Goal: Task Accomplishment & Management: Manage account settings

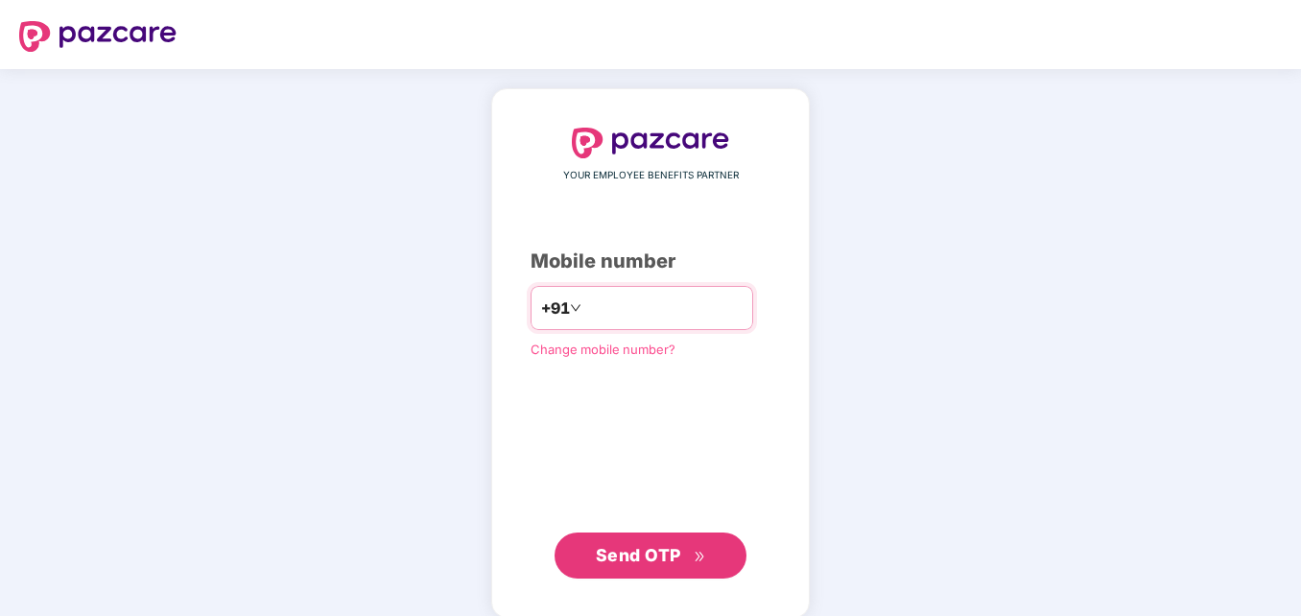
click at [637, 310] on input "number" at bounding box center [663, 308] width 157 height 31
type input "**********"
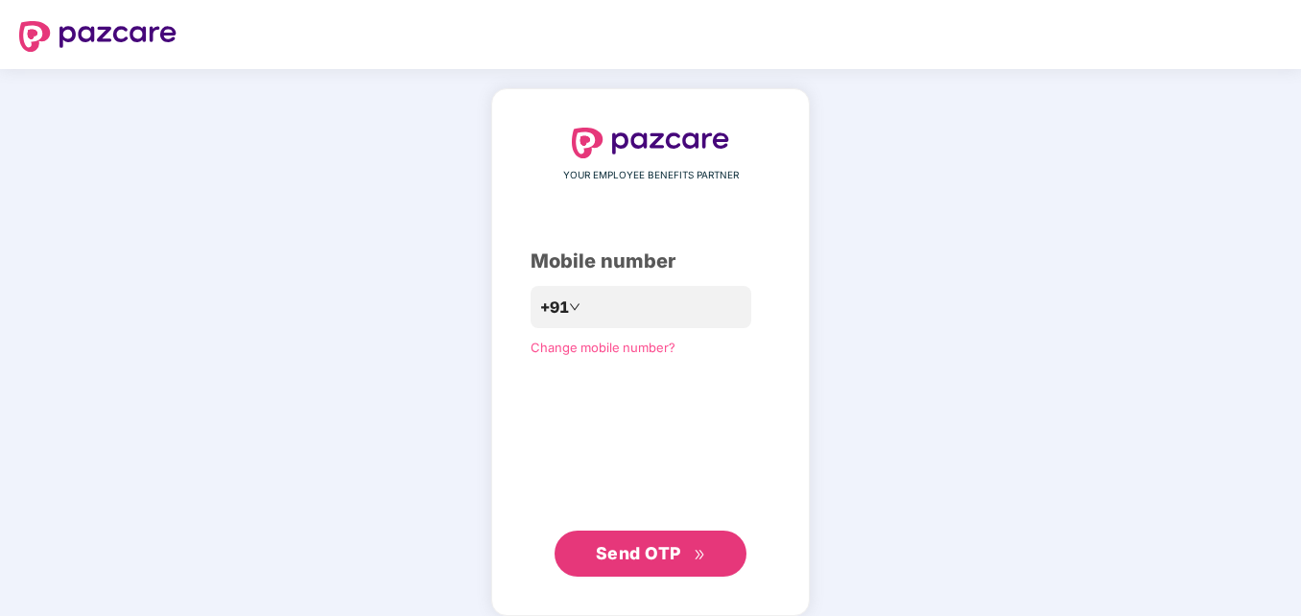
click at [632, 552] on span "Send OTP" at bounding box center [638, 553] width 85 height 20
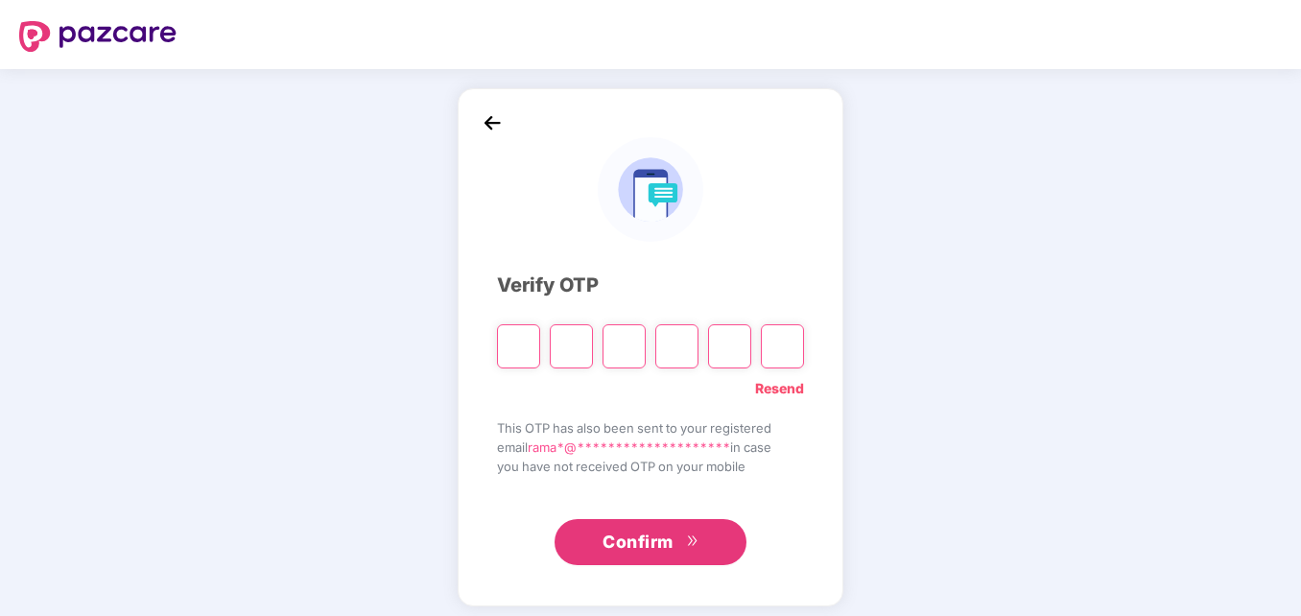
type input "*"
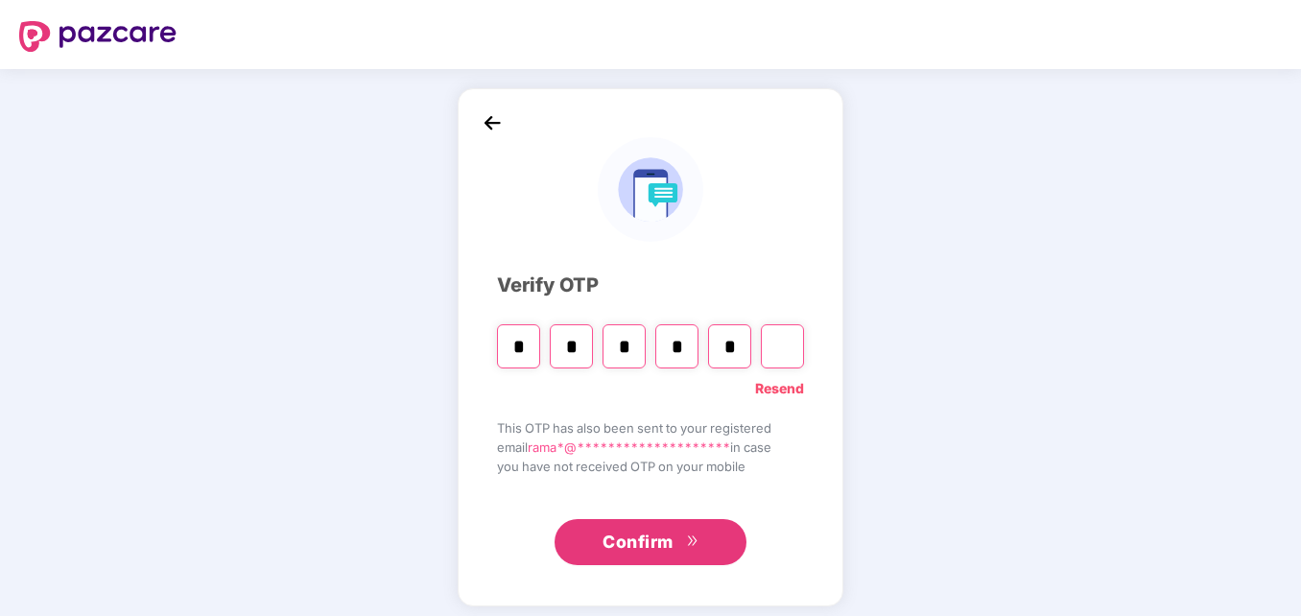
type input "*"
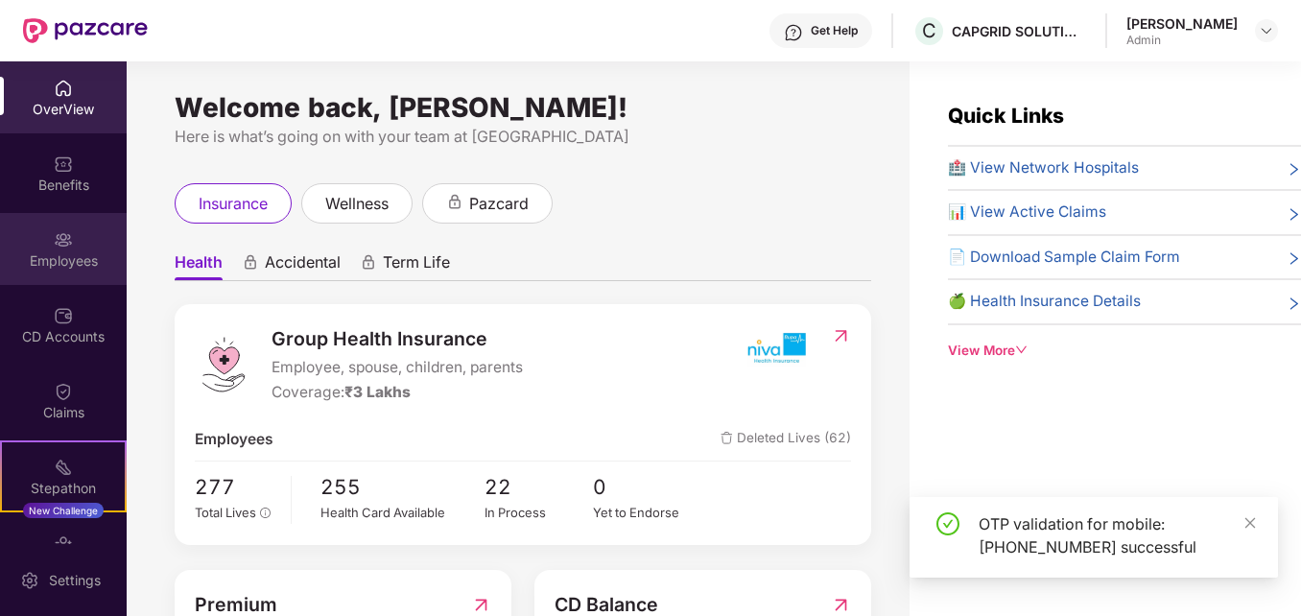
click at [62, 269] on div "Employees" at bounding box center [63, 260] width 127 height 19
